Goal: Information Seeking & Learning: Learn about a topic

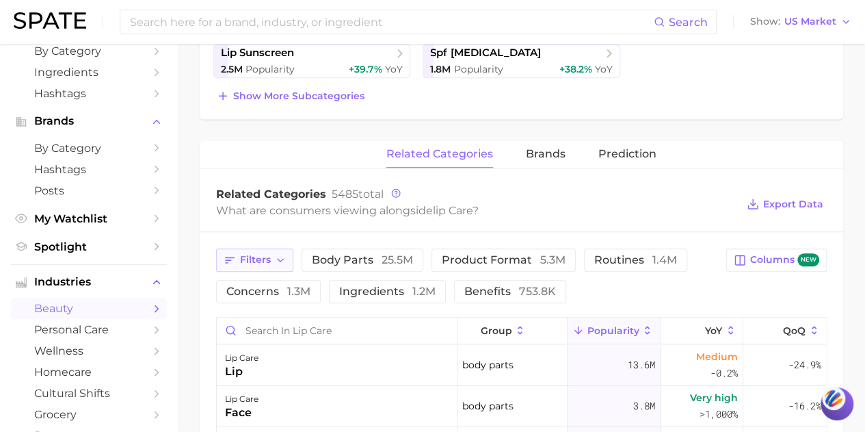
scroll to position [438, 0]
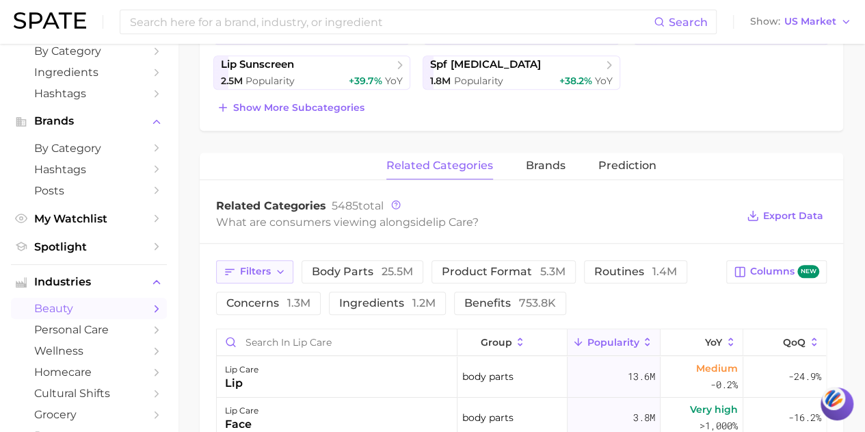
click at [275, 261] on button "Filters" at bounding box center [254, 271] width 77 height 23
click at [281, 221] on div "What are consumers viewing alongside lip care ?" at bounding box center [476, 222] width 521 height 18
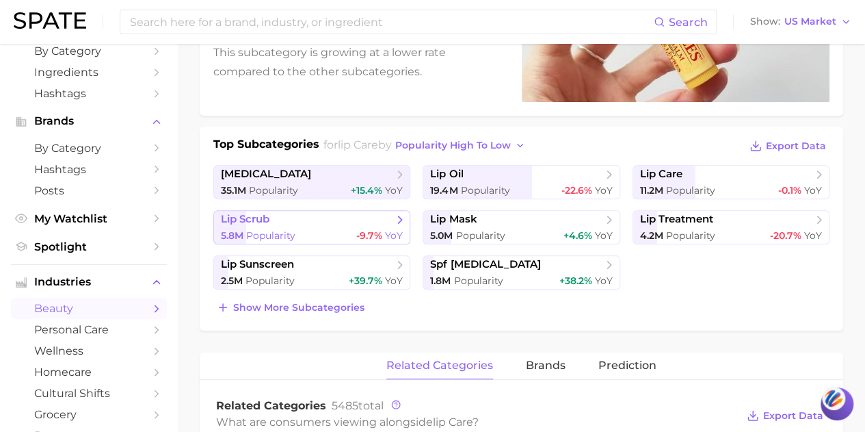
scroll to position [233, 0]
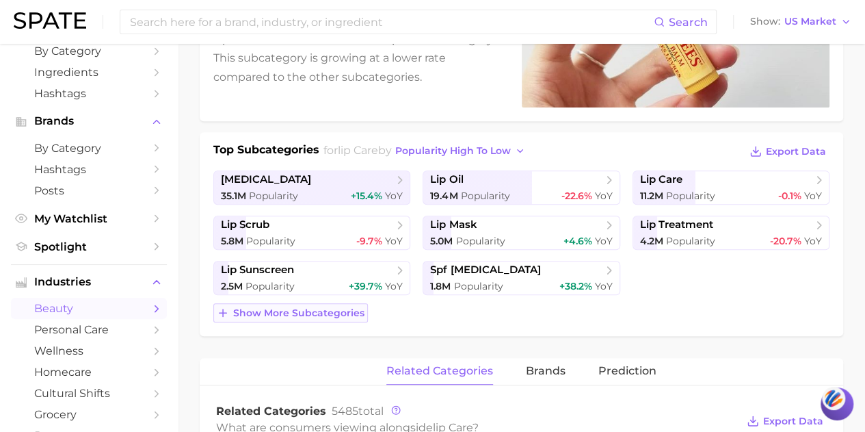
click at [286, 309] on span "Show more subcategories" at bounding box center [298, 313] width 131 height 12
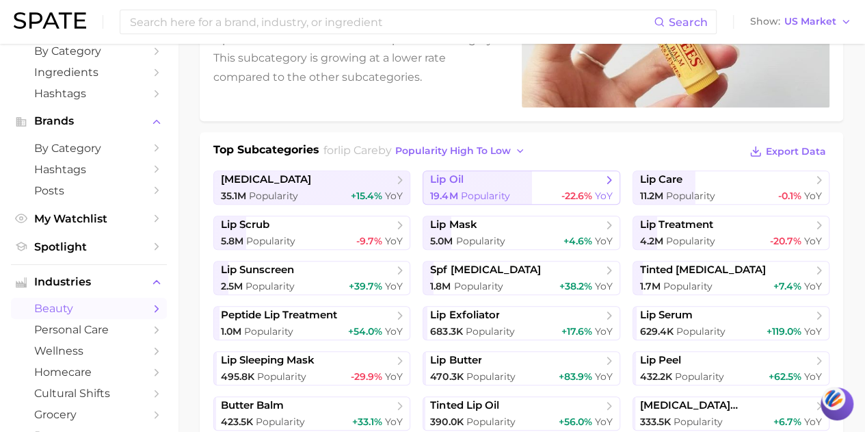
click at [543, 179] on span "lip oil" at bounding box center [516, 180] width 172 height 14
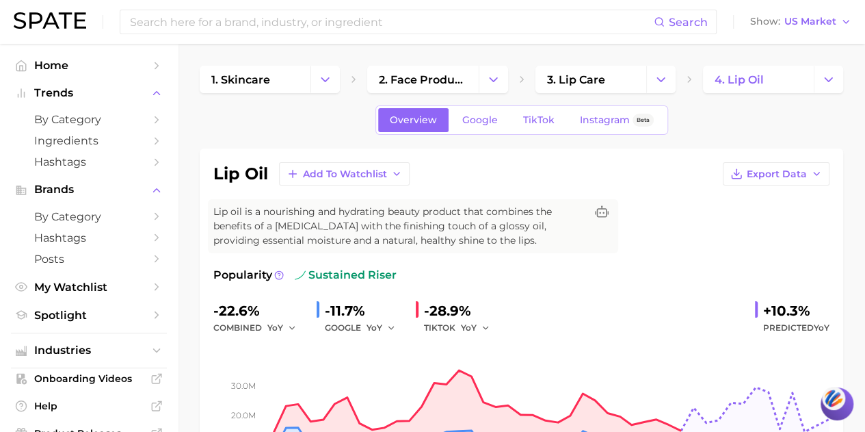
scroll to position [205, 0]
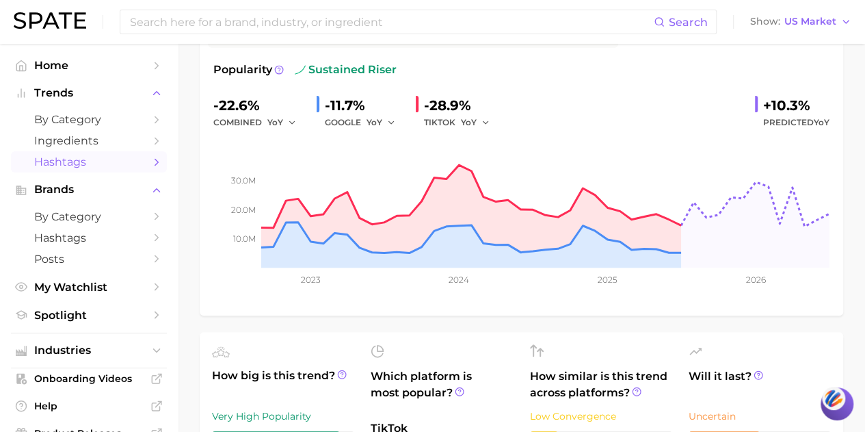
click at [99, 163] on span "Hashtags" at bounding box center [88, 161] width 109 height 13
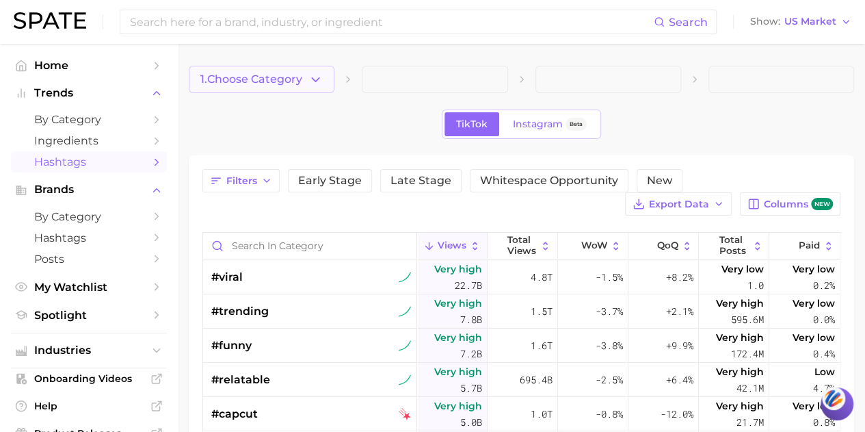
click at [292, 77] on span "1. Choose Category" at bounding box center [251, 79] width 102 height 12
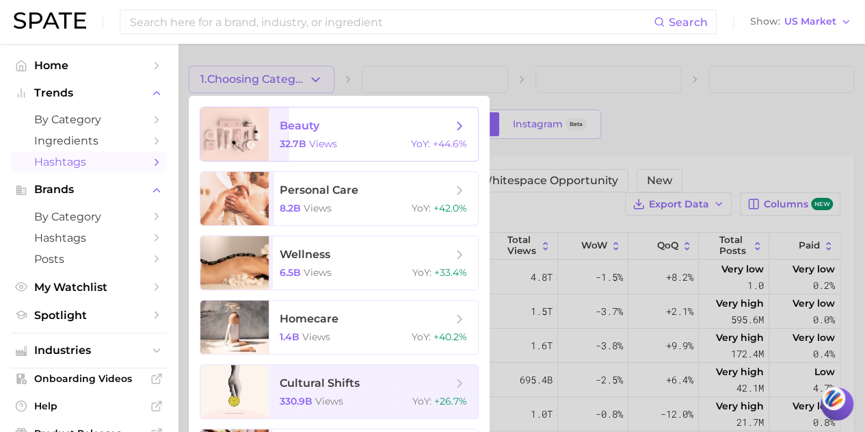
click at [307, 139] on span "32.7b views" at bounding box center [308, 144] width 57 height 12
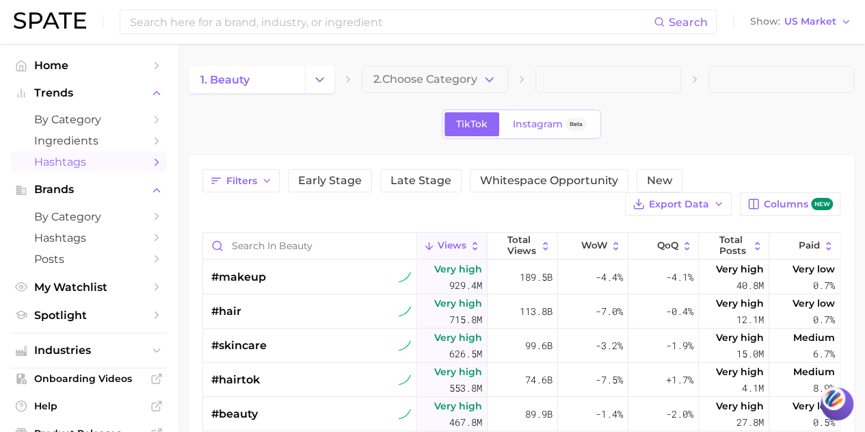
click at [456, 84] on span "2. Choose Category" at bounding box center [426, 79] width 104 height 12
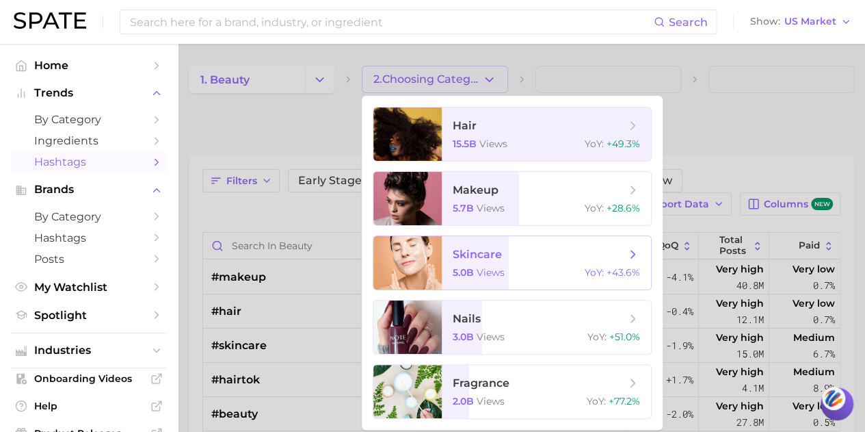
click at [393, 260] on div at bounding box center [408, 262] width 68 height 53
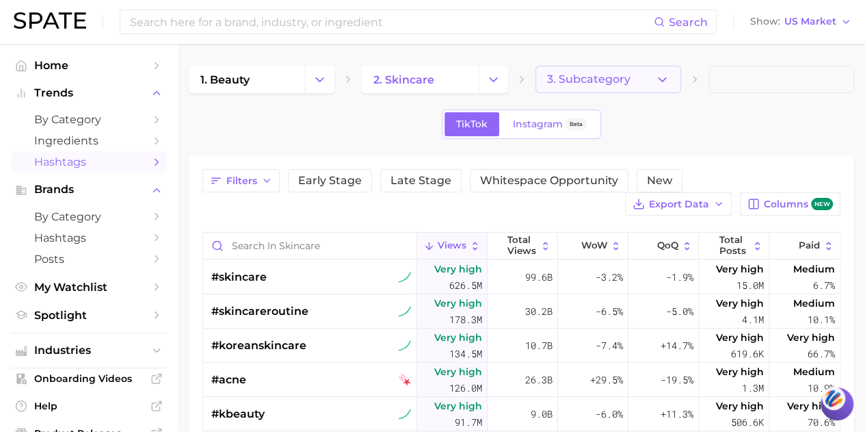
click at [598, 81] on span "3. Subcategory" at bounding box center [588, 79] width 83 height 12
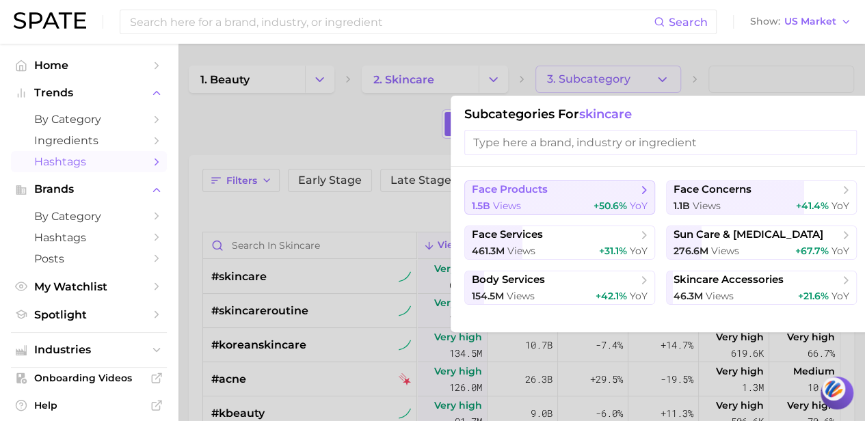
click at [540, 200] on div "1.5b views +50.6% YoY" at bounding box center [560, 206] width 176 height 13
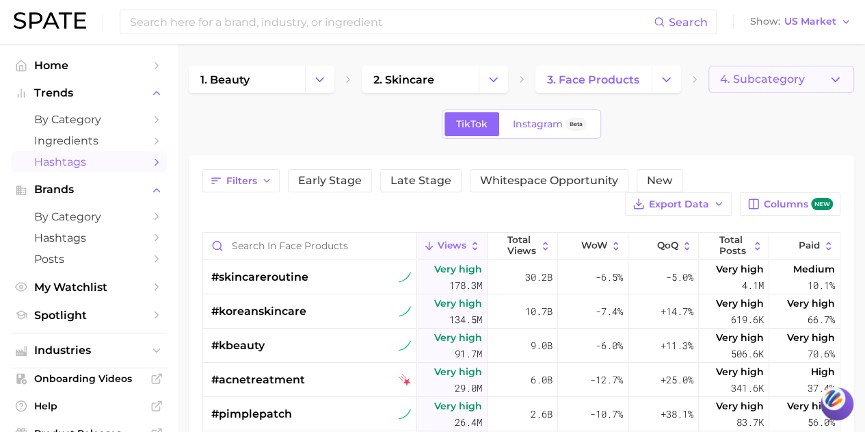
click at [770, 68] on button "4. Subcategory" at bounding box center [782, 79] width 146 height 27
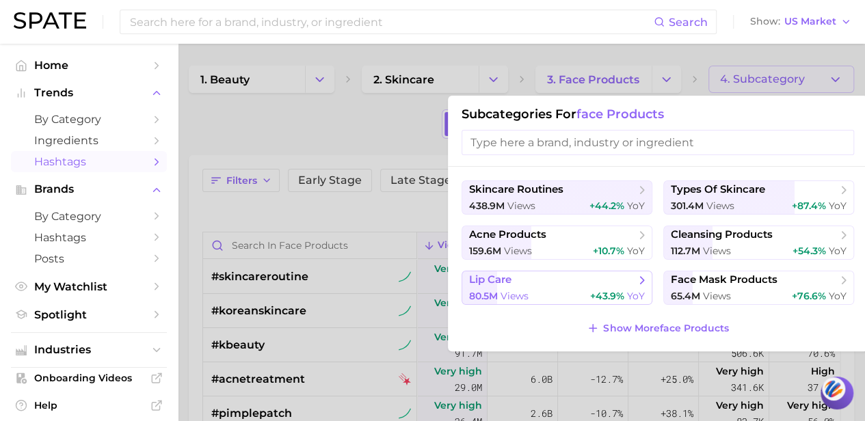
click at [540, 280] on span "lip care" at bounding box center [552, 281] width 166 height 14
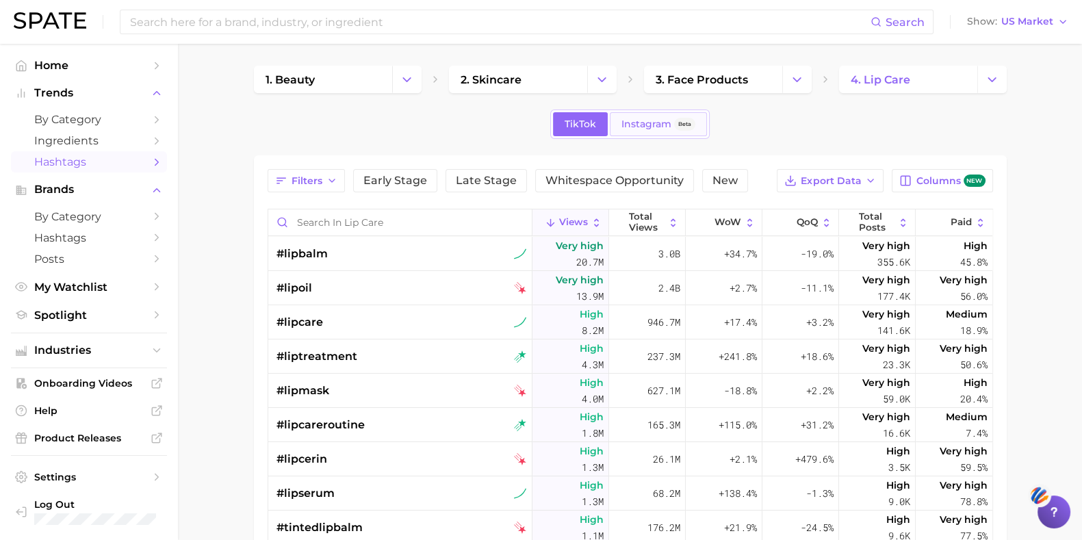
click at [622, 120] on span "Instagram" at bounding box center [646, 124] width 50 height 12
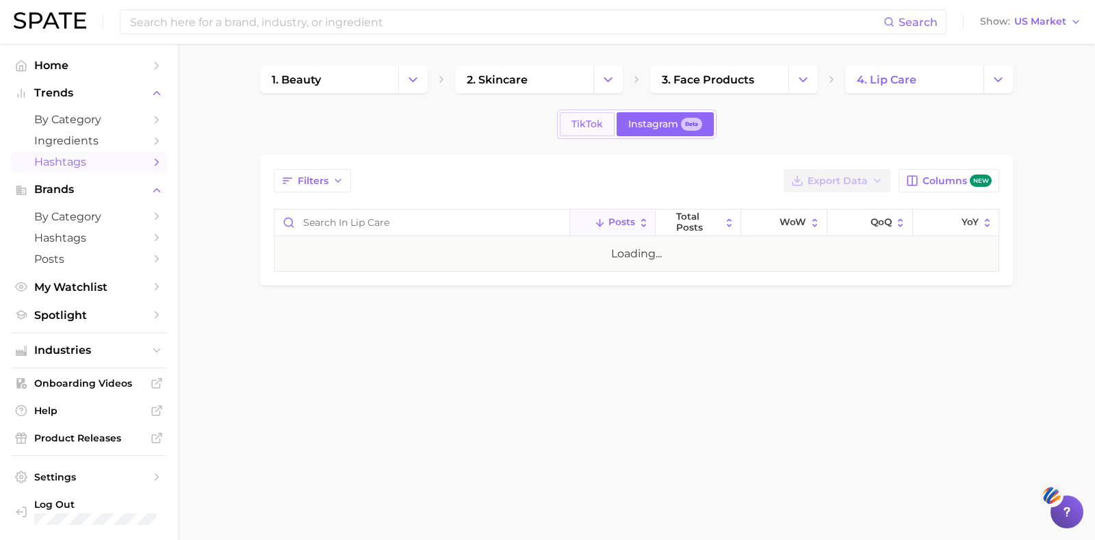
click at [568, 120] on link "TikTok" at bounding box center [587, 124] width 55 height 24
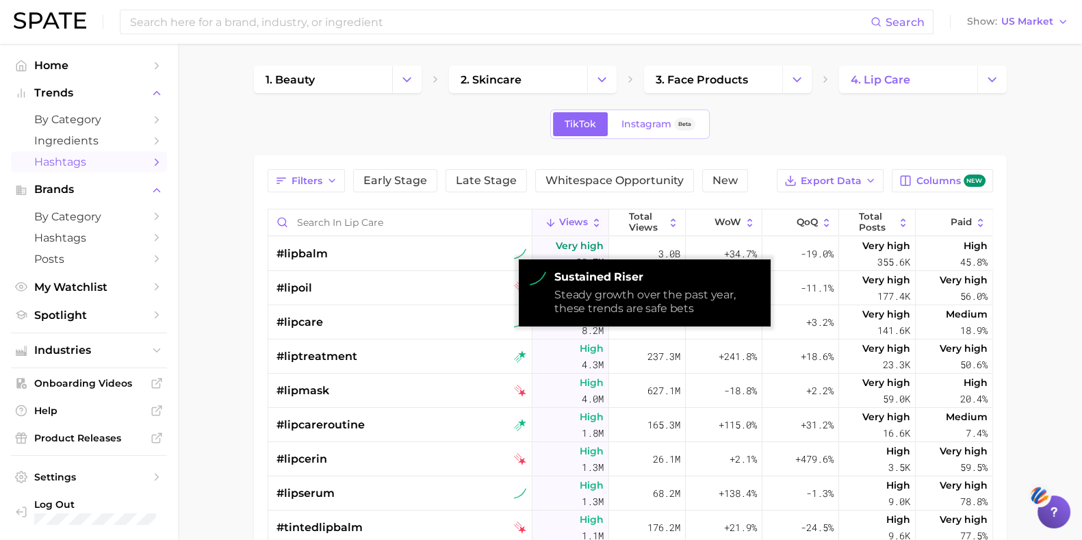
click at [554, 278] on div "sustained riser Steady growth over the past year, these trends are safe bets" at bounding box center [645, 292] width 252 height 67
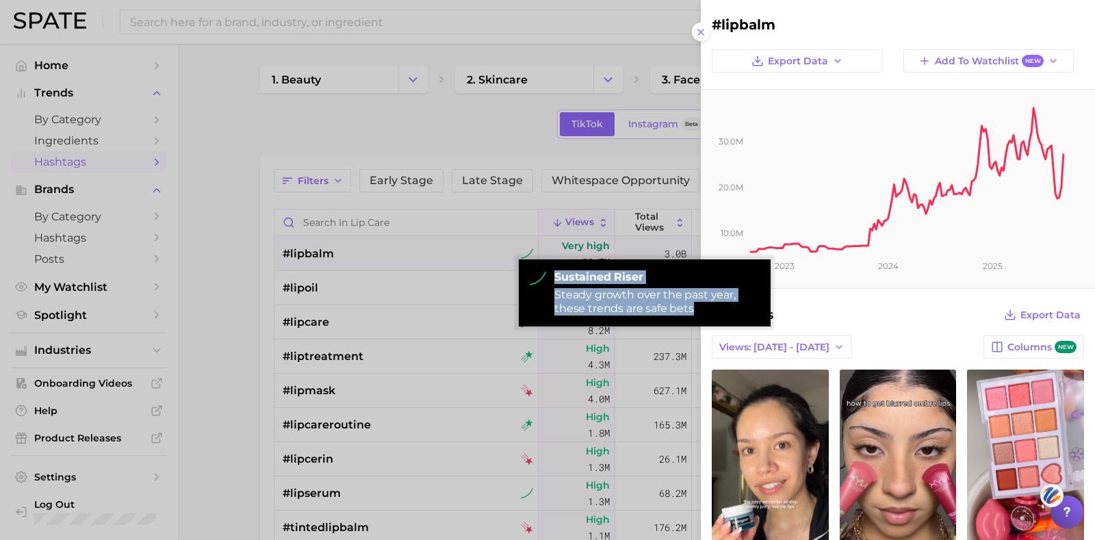
drag, startPoint x: 554, startPoint y: 278, endPoint x: 718, endPoint y: 307, distance: 166.6
click at [718, 307] on div "sustained riser Steady growth over the past year, these trends are safe bets" at bounding box center [656, 292] width 205 height 45
copy div "sustained riser Steady growth over the past year, these trends are safe bets"
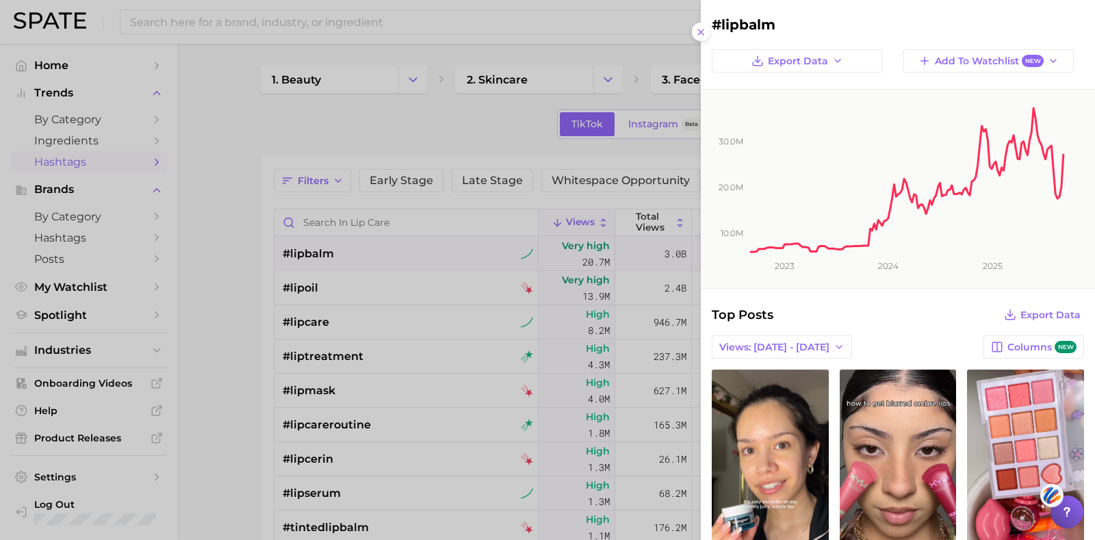
click at [225, 372] on div at bounding box center [547, 270] width 1095 height 540
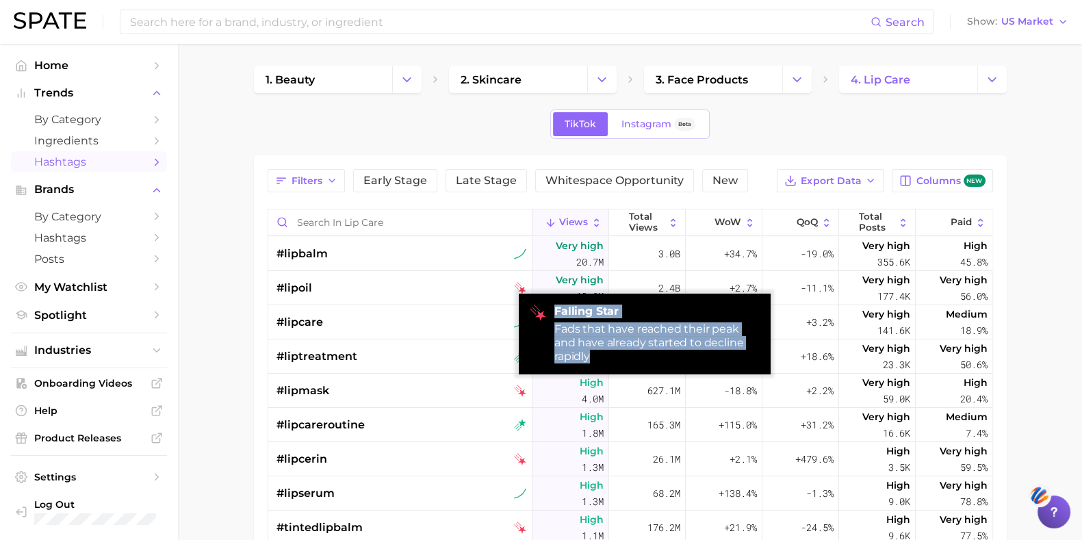
drag, startPoint x: 552, startPoint y: 309, endPoint x: 596, endPoint y: 357, distance: 64.9
click at [596, 357] on div "falling star Fads that have reached their peak and have already started to decl…" at bounding box center [645, 334] width 252 height 81
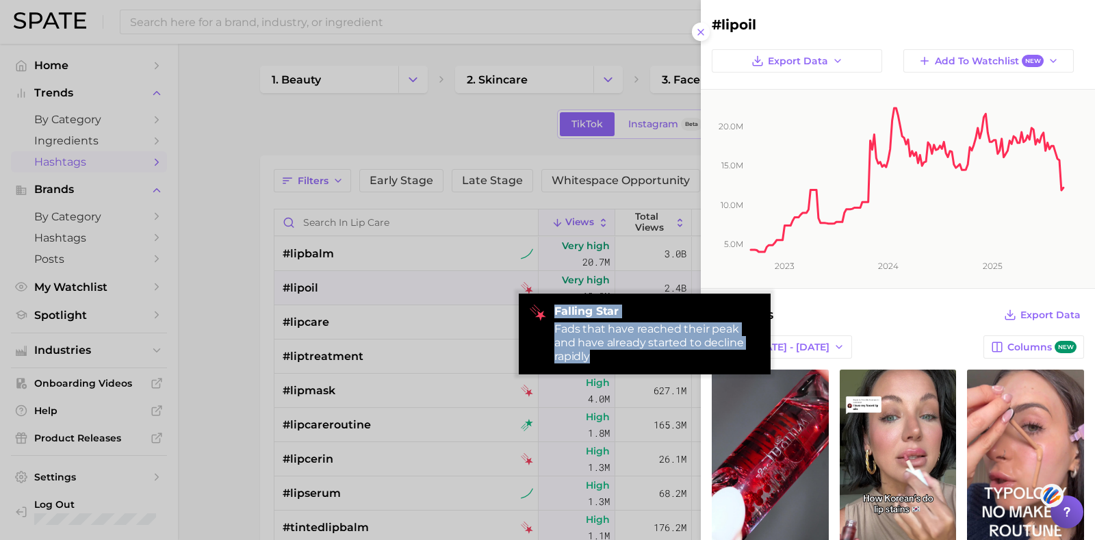
copy div "falling star Fads that have reached their peak and have already started to decl…"
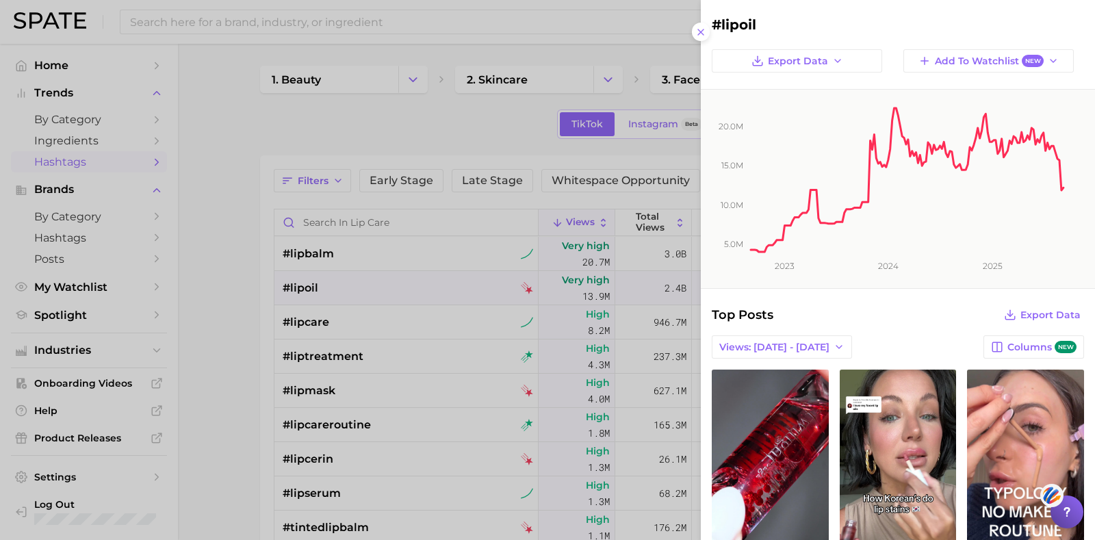
click at [256, 371] on div at bounding box center [547, 270] width 1095 height 540
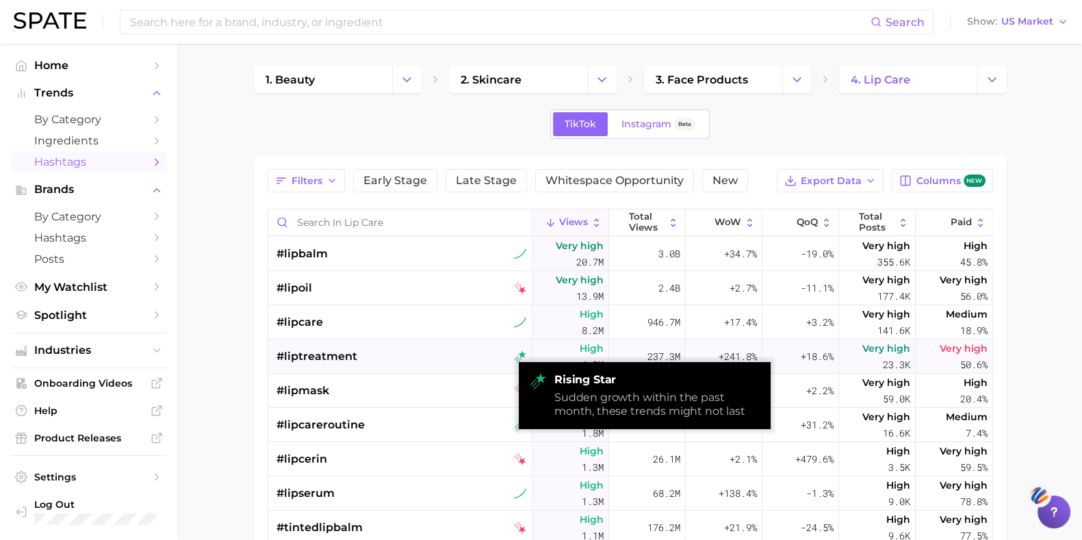
click at [514, 353] on img at bounding box center [520, 356] width 12 height 12
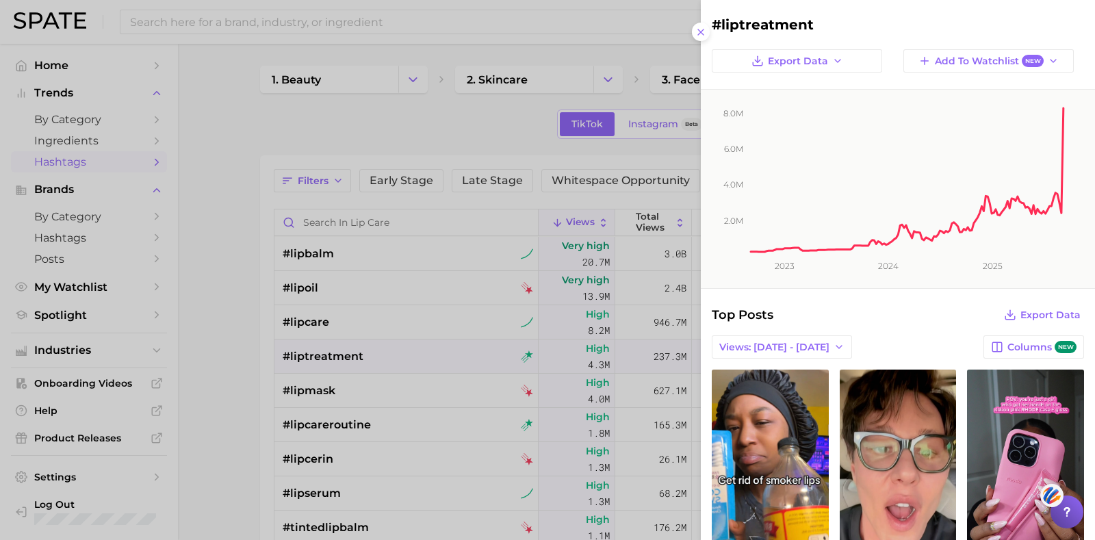
click at [487, 135] on div at bounding box center [547, 270] width 1095 height 540
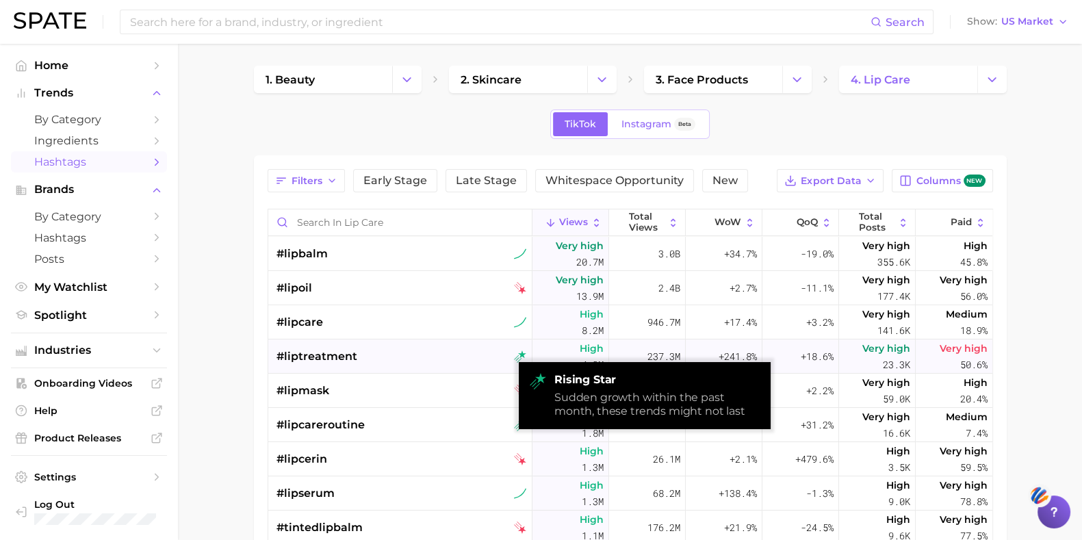
click at [514, 352] on img at bounding box center [520, 356] width 12 height 12
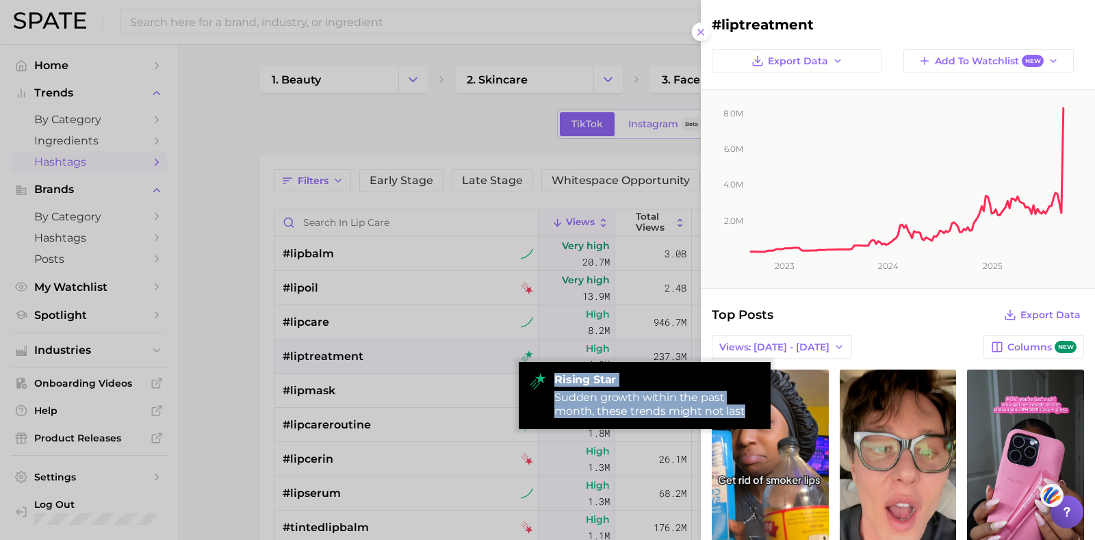
drag, startPoint x: 551, startPoint y: 380, endPoint x: 740, endPoint y: 412, distance: 192.2
click at [740, 412] on div "rising star Sudden growth within the past month, these trends might not last" at bounding box center [645, 395] width 252 height 67
copy div "rising star Sudden growth within the past month, these trends might not last"
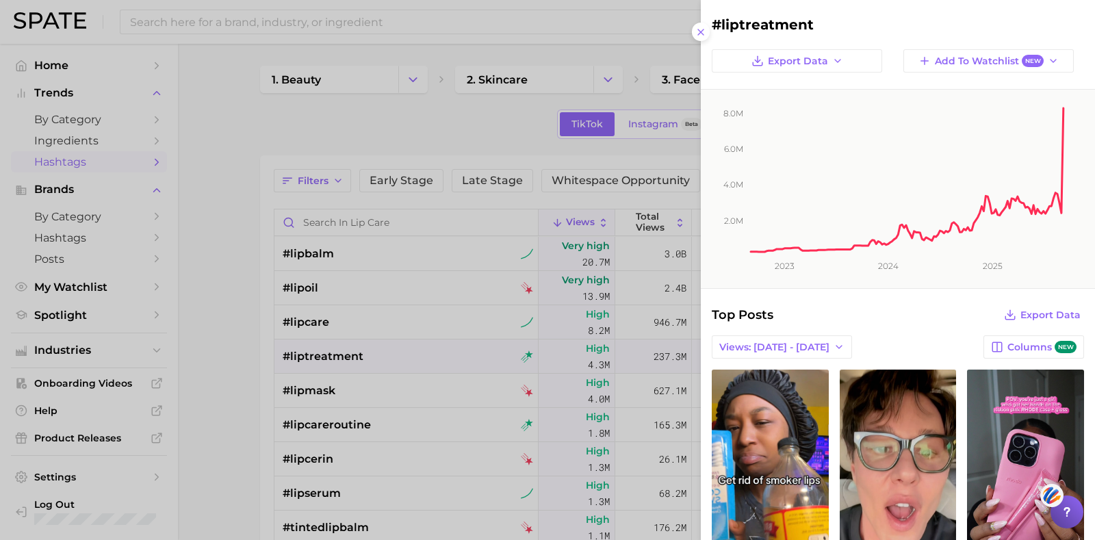
click at [508, 119] on div at bounding box center [547, 270] width 1095 height 540
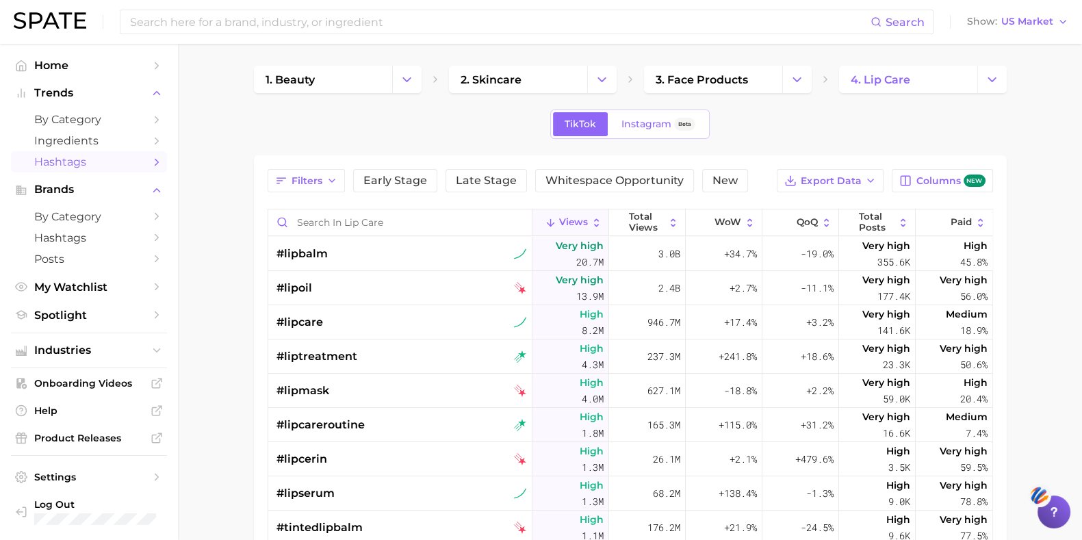
click at [211, 244] on main "1. beauty 2. skincare 3. face products 4. lip care TikTok Instagram Beta Filter…" at bounding box center [630, 437] width 904 height 787
